Goal: Transaction & Acquisition: Purchase product/service

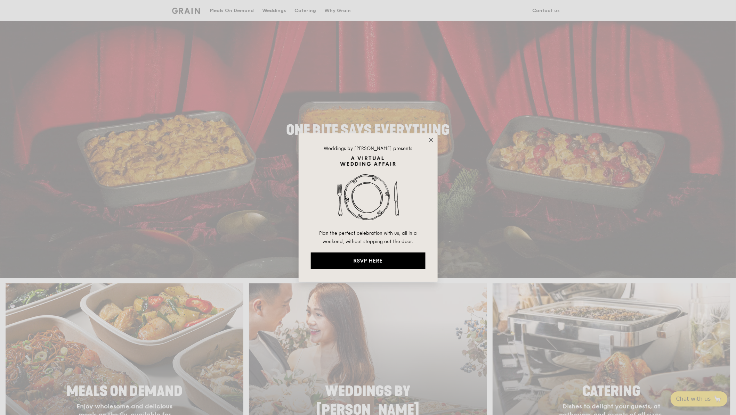
click at [432, 139] on icon at bounding box center [431, 140] width 4 height 4
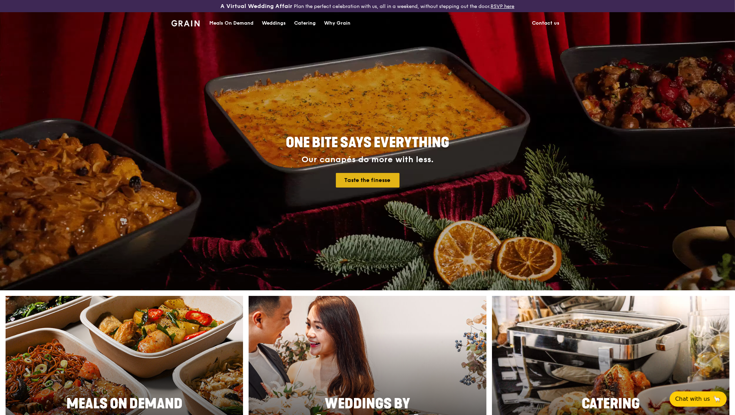
click at [380, 180] on link "Taste the finesse" at bounding box center [368, 180] width 64 height 15
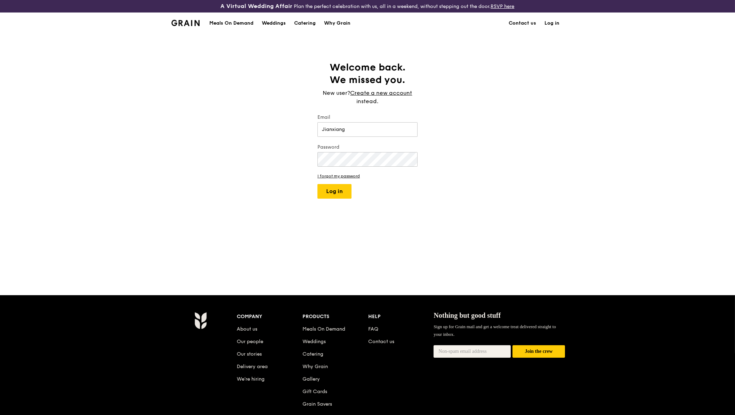
type input "Jianxiang"
click at [334, 191] on button "Log in" at bounding box center [334, 191] width 34 height 15
click at [342, 195] on button "Log in" at bounding box center [334, 191] width 34 height 15
click at [342, 193] on button "Log in" at bounding box center [334, 191] width 34 height 15
type input "n"
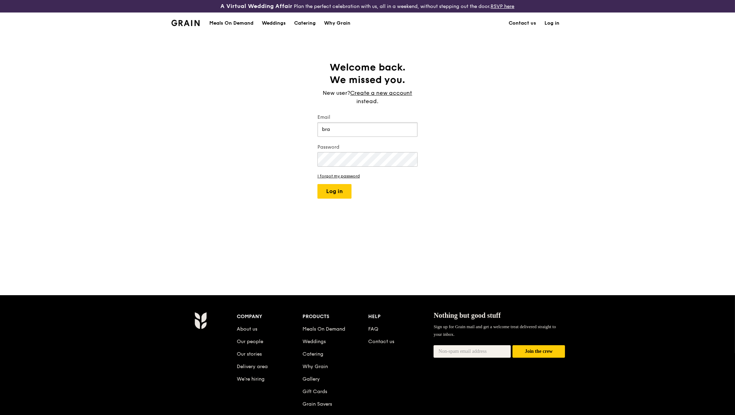
type input "bran"
type input "[PERSON_NAME][DOMAIN_NAME][EMAIL_ADDRESS][PERSON_NAME][DOMAIN_NAME]"
click at [347, 183] on form "Email [PERSON_NAME][DOMAIN_NAME][EMAIL_ADDRESS][PERSON_NAME][DOMAIN_NAME] Passw…" at bounding box center [367, 156] width 100 height 85
click at [347, 186] on button "Log in" at bounding box center [334, 191] width 34 height 15
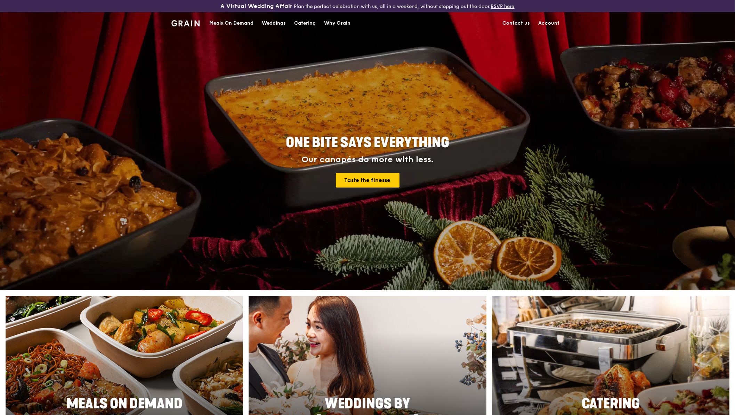
click at [243, 28] on div "Meals On Demand" at bounding box center [231, 23] width 44 height 21
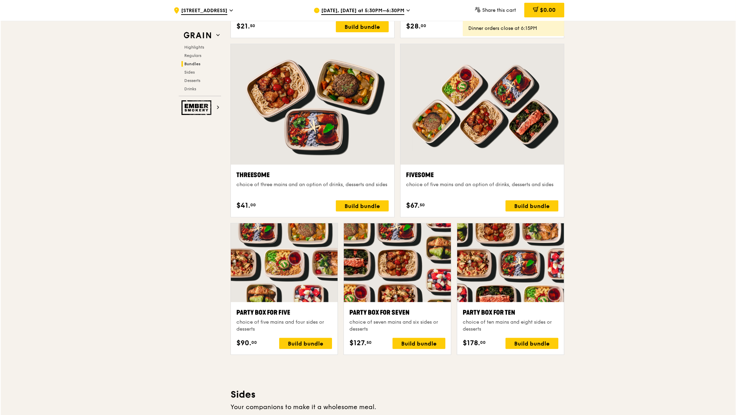
scroll to position [1210, 0]
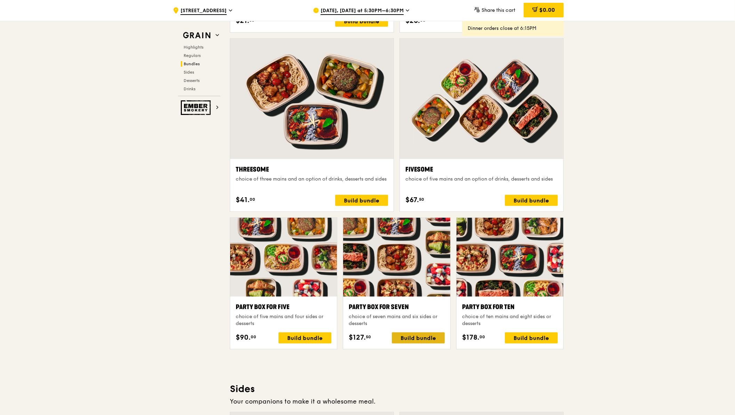
click at [420, 336] on div "Build bundle" at bounding box center [418, 338] width 53 height 11
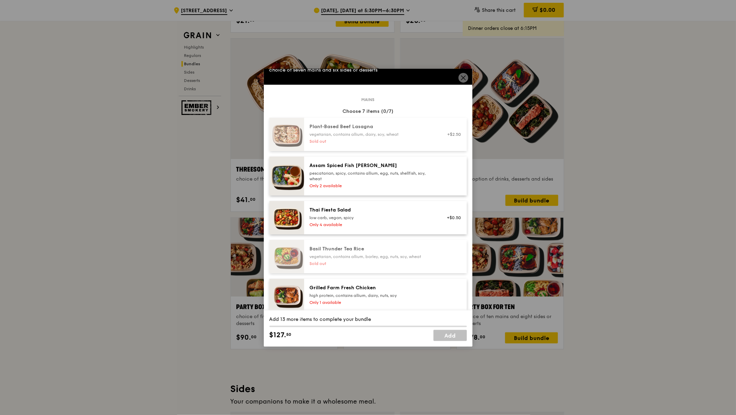
scroll to position [13, 0]
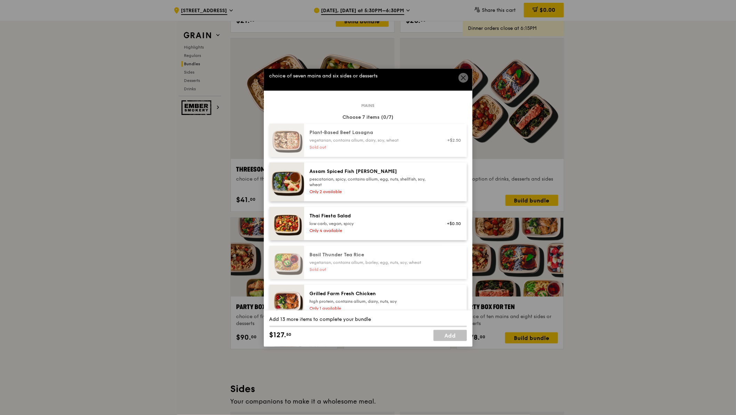
click at [462, 76] on icon at bounding box center [463, 78] width 4 height 4
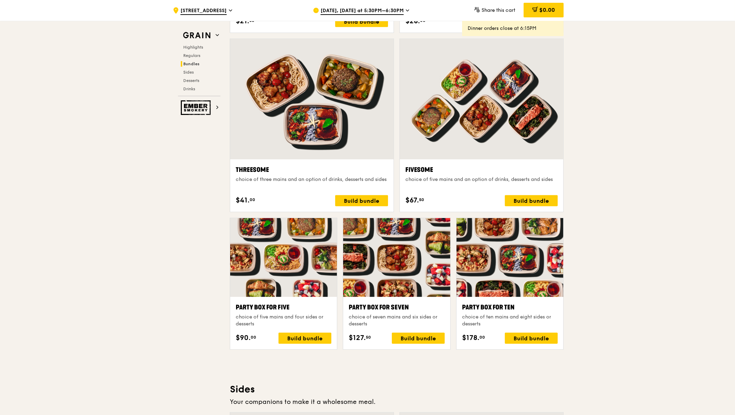
click at [406, 8] on icon at bounding box center [407, 10] width 3 height 6
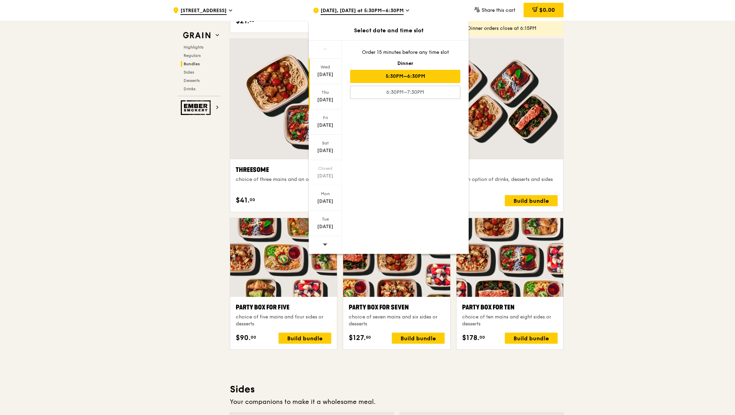
click at [327, 93] on div "Thu" at bounding box center [325, 93] width 31 height 6
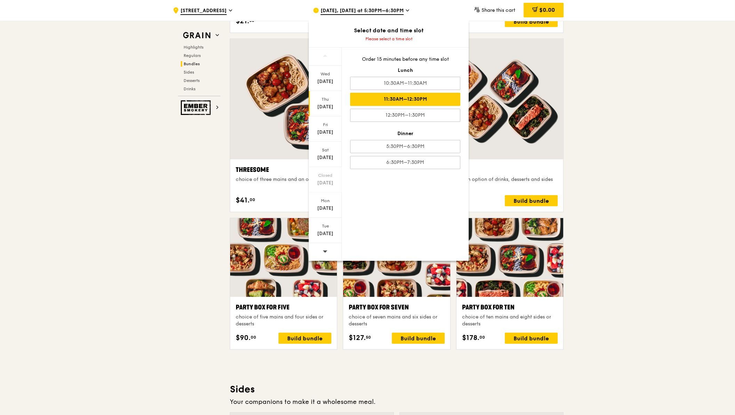
click at [388, 100] on div "11:30AM–12:30PM" at bounding box center [405, 99] width 110 height 13
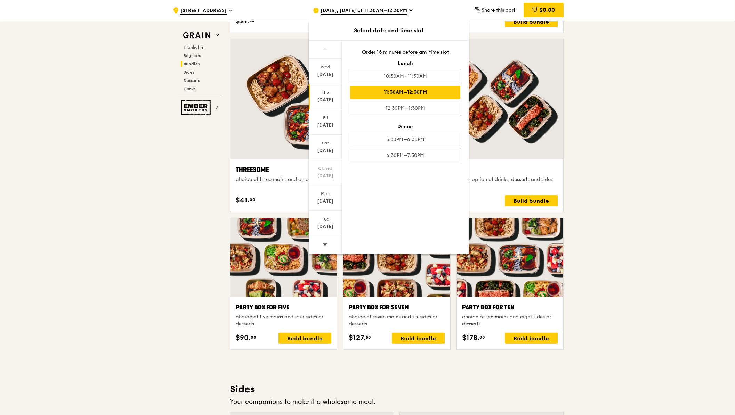
click at [600, 158] on div ".cls-1 { fill: none; stroke: #fff; stroke-linecap: round; stroke-linejoin: roun…" at bounding box center [367, 291] width 735 height 2934
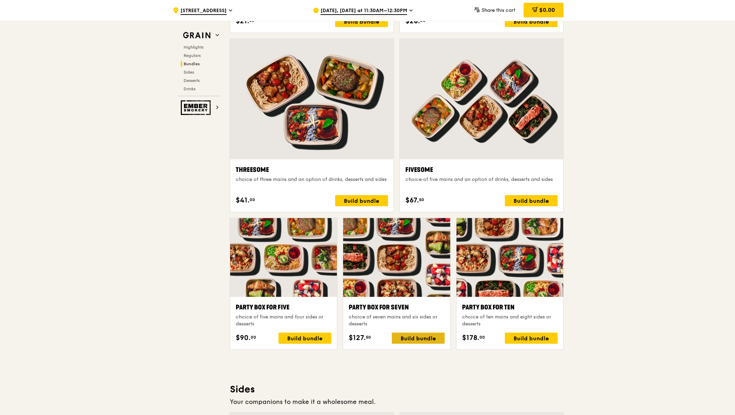
click at [400, 335] on div "Build bundle" at bounding box center [418, 338] width 53 height 11
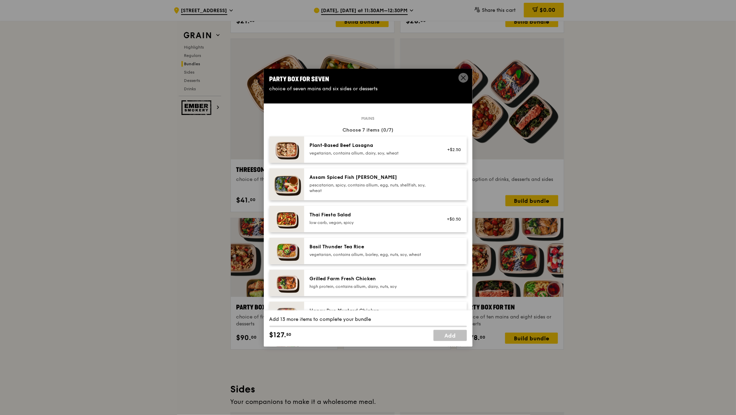
click at [382, 281] on div "Grilled Farm Fresh Chicken" at bounding box center [372, 279] width 125 height 7
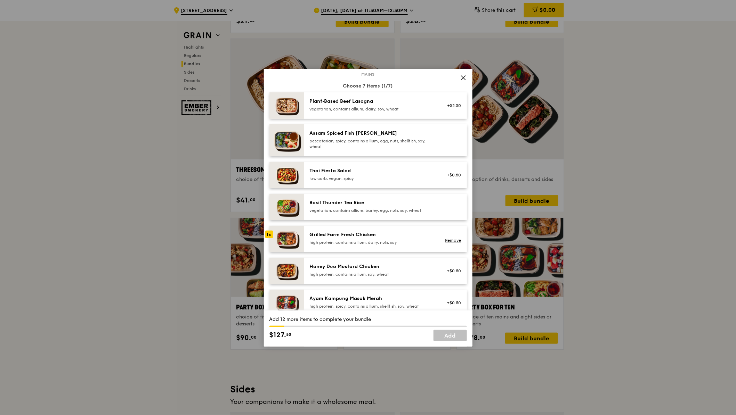
scroll to position [45, 0]
click at [383, 243] on div "high protein, contains allium, dairy, nuts, soy" at bounding box center [372, 242] width 125 height 6
click at [385, 243] on div "high protein, contains allium, dairy, nuts, soy" at bounding box center [372, 242] width 125 height 6
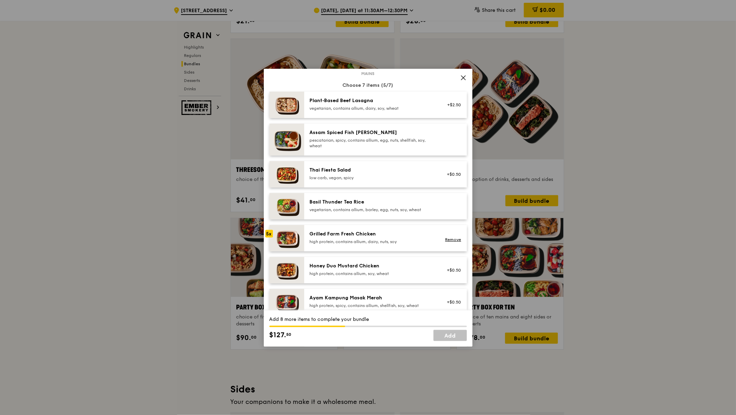
click at [385, 243] on div "high protein, contains allium, dairy, nuts, soy" at bounding box center [372, 242] width 125 height 6
click at [391, 213] on div "vegetarian, contains allium, barley, egg, nuts, soy, wheat" at bounding box center [372, 210] width 125 height 6
click at [352, 206] on div "Basil Thunder Tea Rice" at bounding box center [372, 202] width 125 height 7
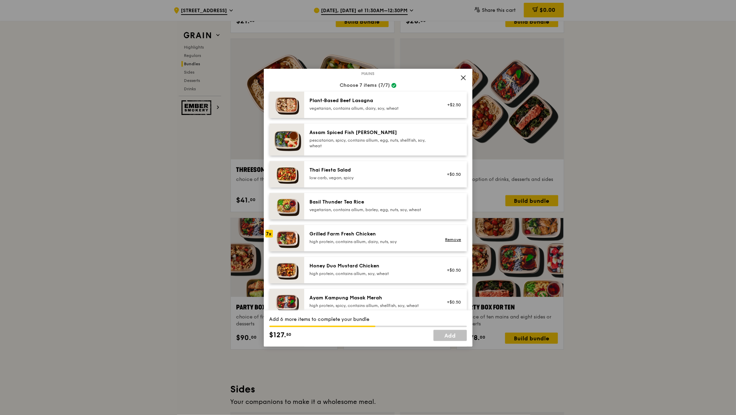
click at [352, 206] on div "Basil Thunder Tea Rice" at bounding box center [372, 202] width 125 height 7
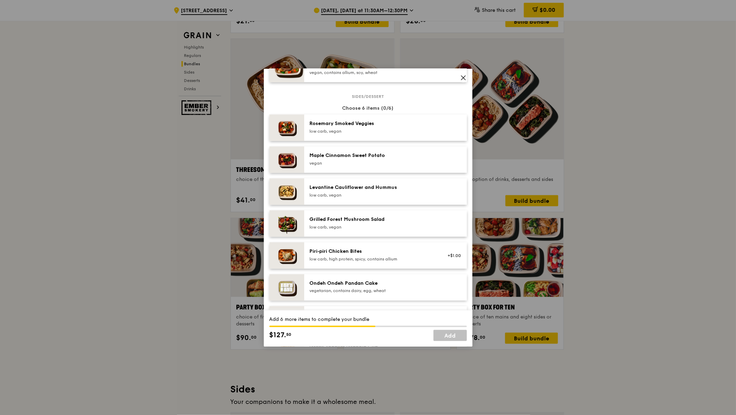
scroll to position [350, 0]
click at [380, 283] on div "Ondeh Ondeh Pandan Cake" at bounding box center [372, 282] width 125 height 7
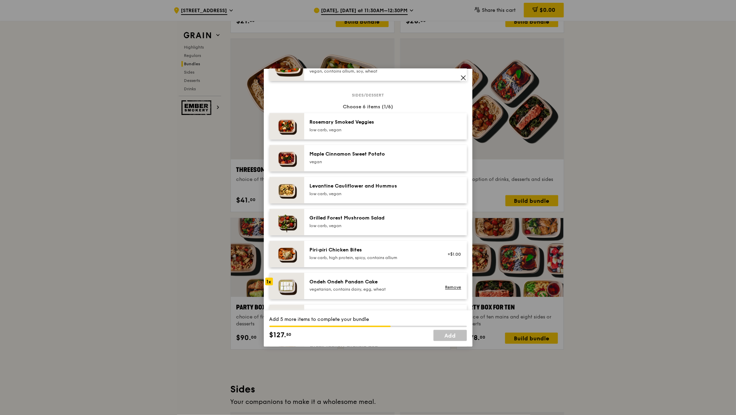
click at [380, 283] on div "Ondeh Ondeh Pandan Cake" at bounding box center [372, 282] width 125 height 7
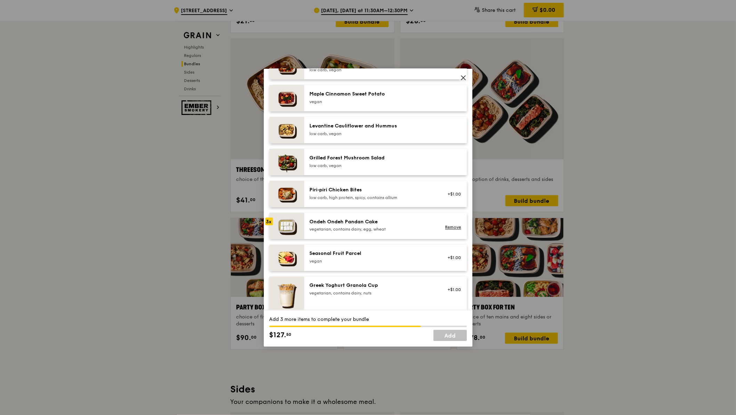
scroll to position [413, 0]
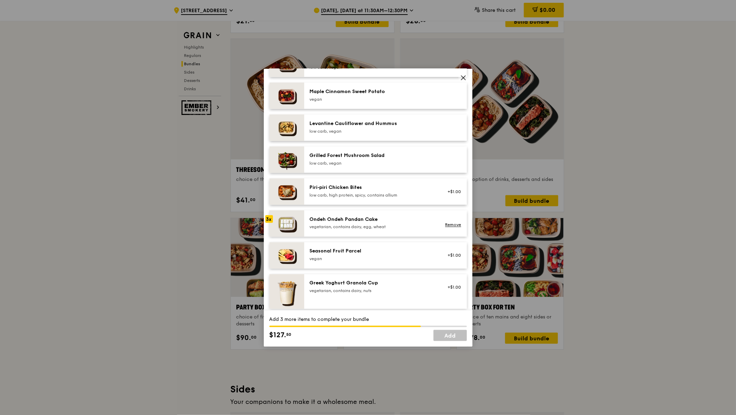
click at [350, 223] on div "Ondeh Ondeh Pandan Cake" at bounding box center [372, 219] width 125 height 7
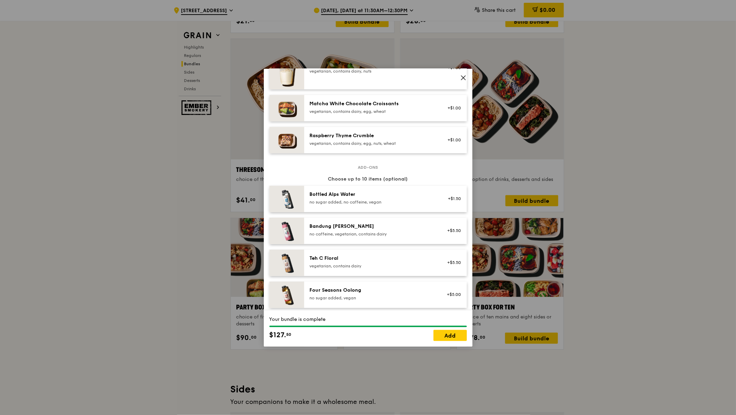
scroll to position [633, 0]
click at [340, 191] on div "Bottled Alps Water" at bounding box center [372, 194] width 125 height 7
click at [446, 200] on link "Remove" at bounding box center [453, 202] width 16 height 5
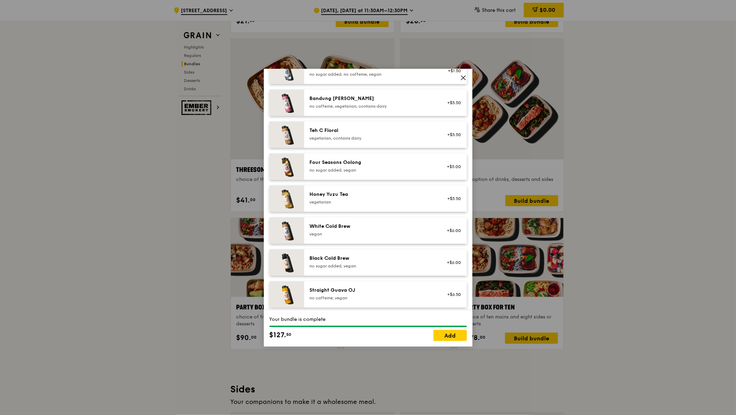
scroll to position [780, 0]
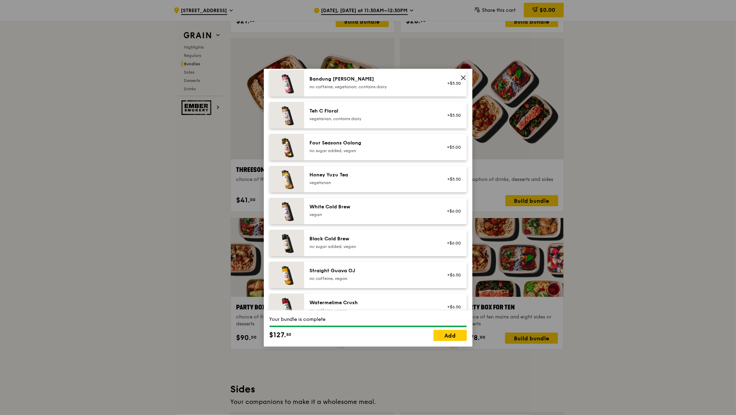
click at [366, 212] on div "vegan" at bounding box center [372, 215] width 125 height 6
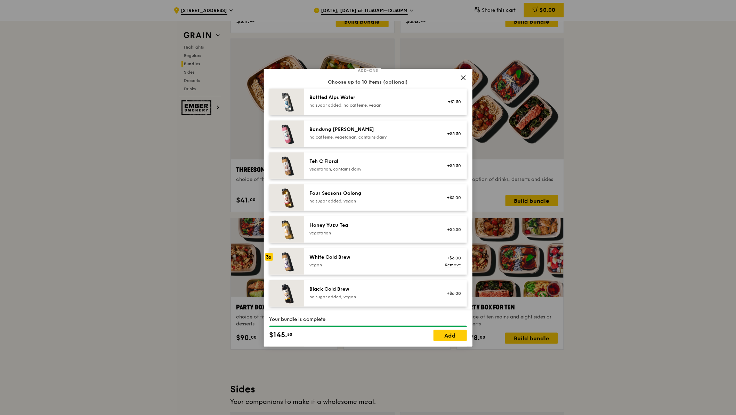
scroll to position [727, 0]
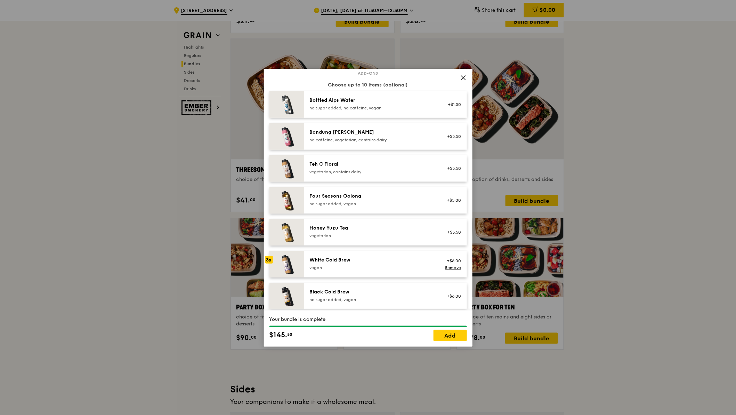
click at [349, 225] on div "Honey Yuzu Tea" at bounding box center [372, 228] width 125 height 7
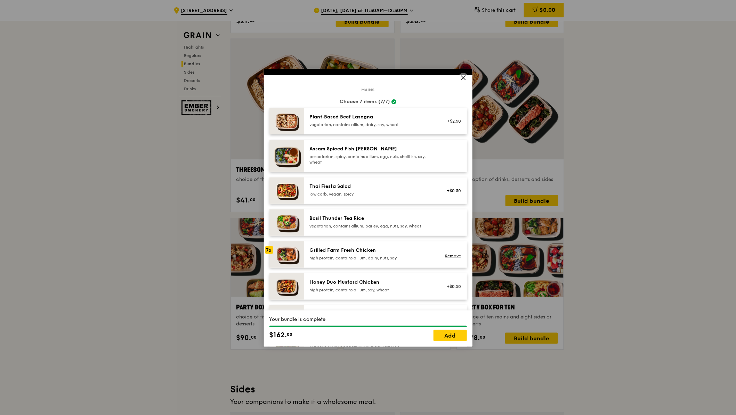
scroll to position [29, 0]
click at [386, 221] on div "Basil Thunder Tea Rice" at bounding box center [372, 217] width 125 height 7
click at [388, 227] on div "vegetarian, contains allium, barley, egg, nuts, soy, wheat" at bounding box center [372, 226] width 125 height 6
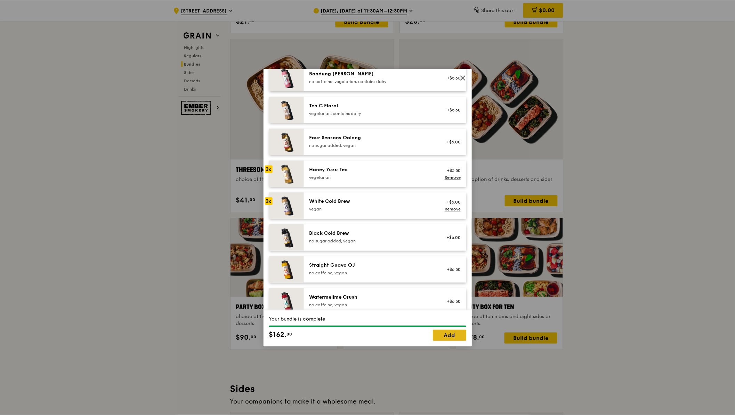
scroll to position [786, 0]
click at [441, 335] on link "Add" at bounding box center [449, 335] width 33 height 11
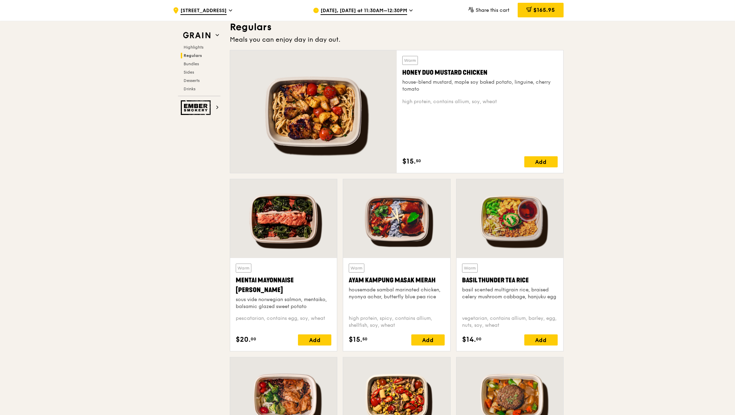
scroll to position [484, 0]
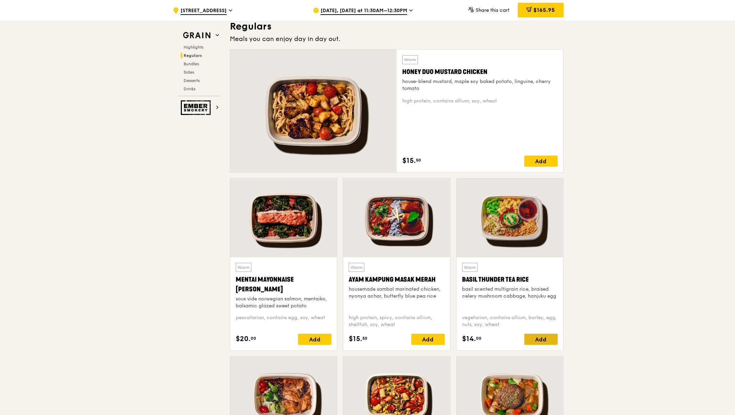
click at [543, 335] on div "Add" at bounding box center [540, 339] width 33 height 11
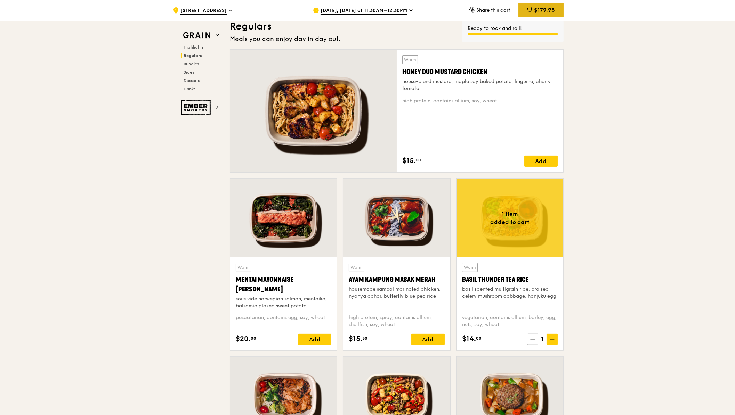
click at [544, 14] on div "$179.95" at bounding box center [540, 10] width 45 height 15
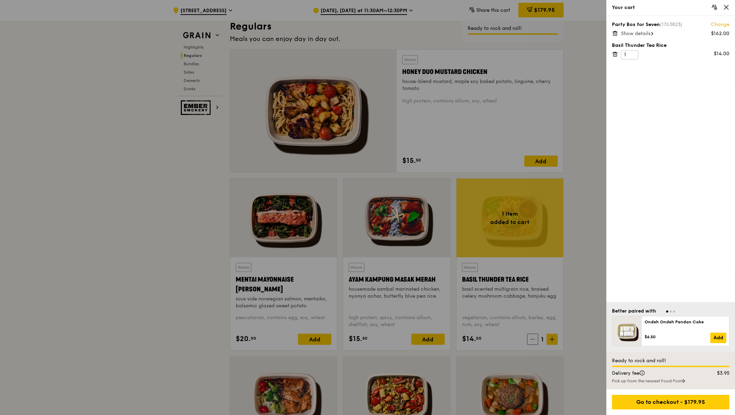
click at [650, 33] on span "Show details" at bounding box center [636, 34] width 30 height 6
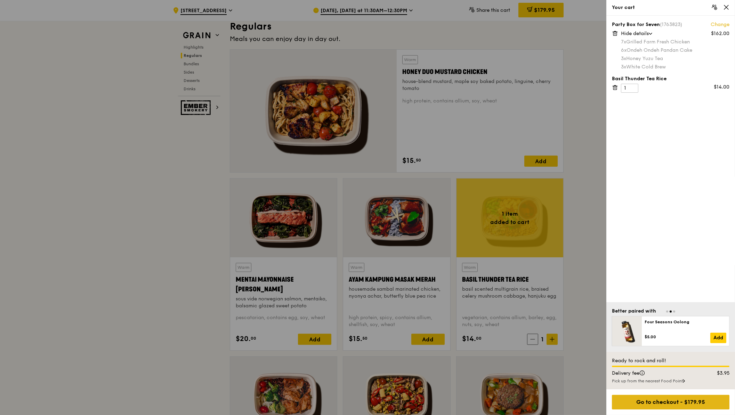
click at [653, 398] on div "Go to checkout - $179.95" at bounding box center [670, 402] width 117 height 15
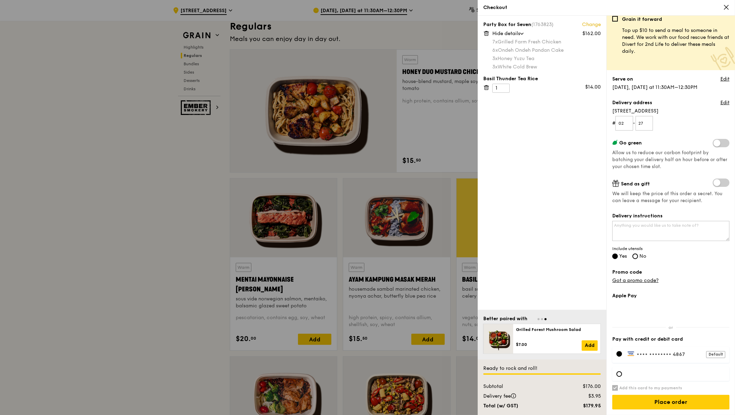
scroll to position [5, 0]
click at [673, 399] on input "Place order" at bounding box center [670, 402] width 117 height 15
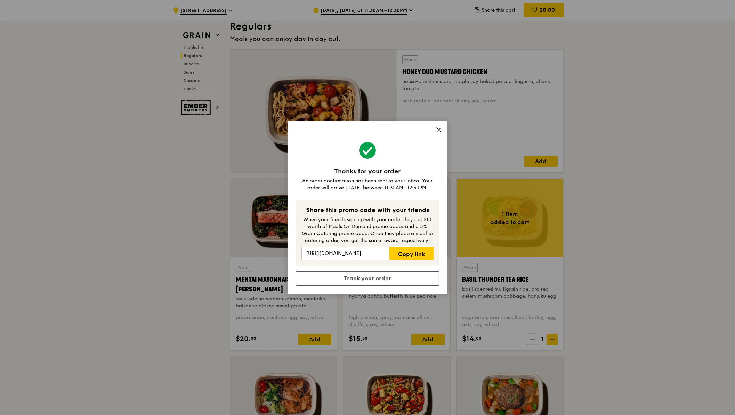
click at [437, 131] on icon at bounding box center [439, 130] width 4 height 4
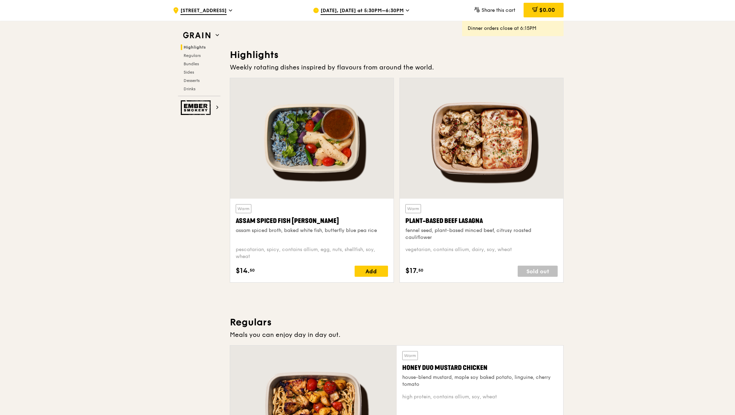
scroll to position [109, 0]
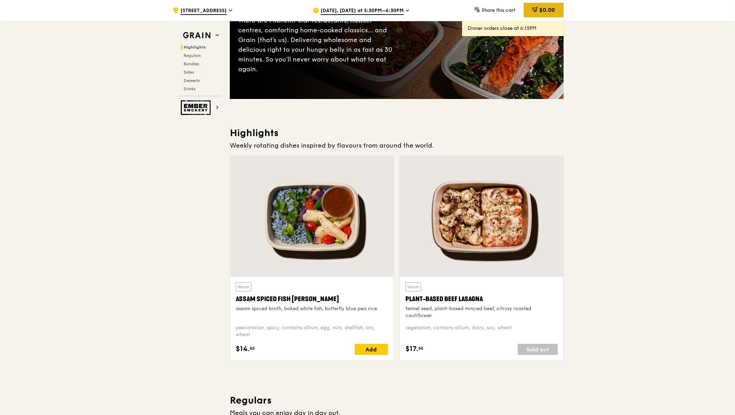
click at [542, 7] on span "$0.00" at bounding box center [547, 10] width 16 height 7
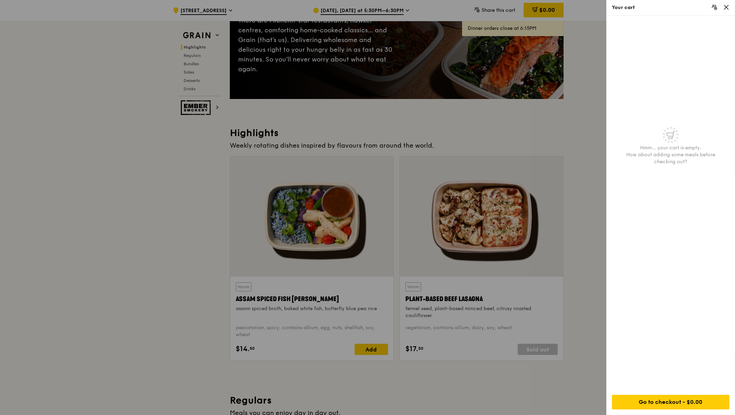
click at [559, 19] on div at bounding box center [367, 207] width 735 height 415
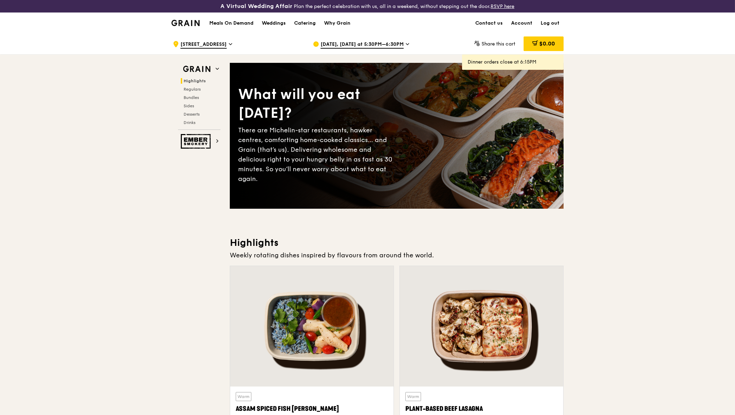
scroll to position [0, 0]
click at [520, 24] on link "Account" at bounding box center [522, 23] width 30 height 21
